Goal: Navigation & Orientation: Find specific page/section

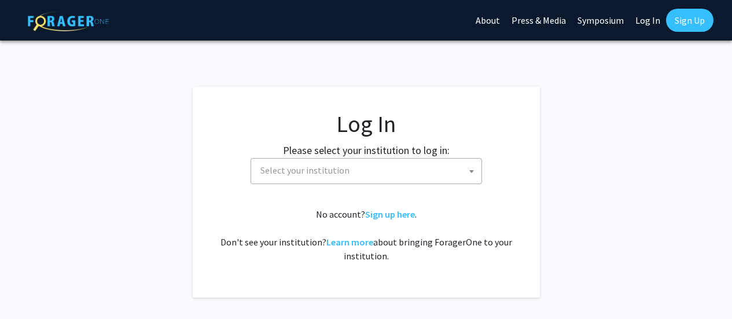
select select
click at [471, 172] on b at bounding box center [471, 171] width 5 height 3
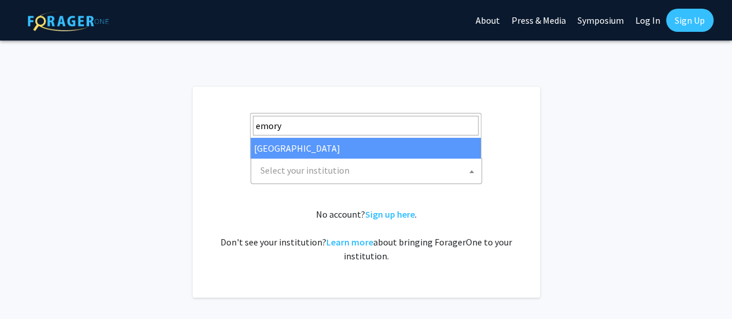
type input "emory"
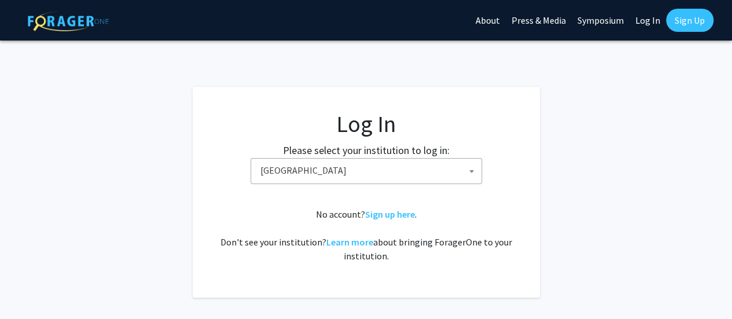
select select "12"
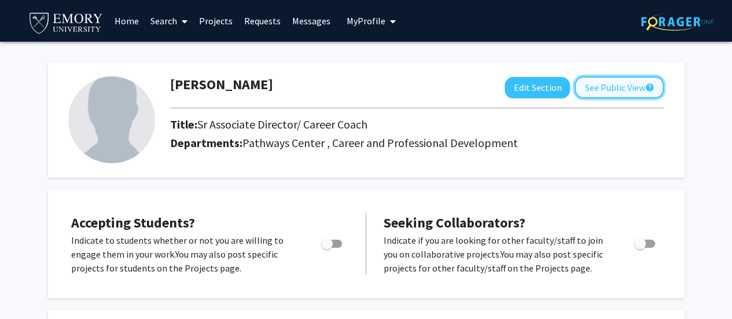
click at [604, 86] on button "See Public View help" at bounding box center [618, 87] width 89 height 22
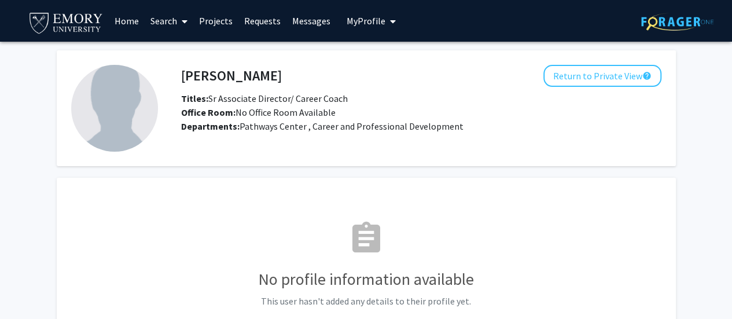
click at [223, 23] on link "Projects" at bounding box center [215, 21] width 45 height 40
